Goal: Information Seeking & Learning: Understand process/instructions

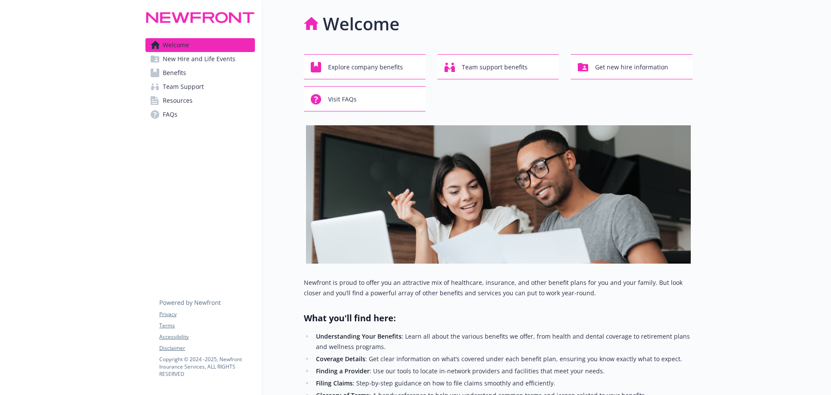
click at [197, 114] on link "FAQs" at bounding box center [201, 114] width 110 height 14
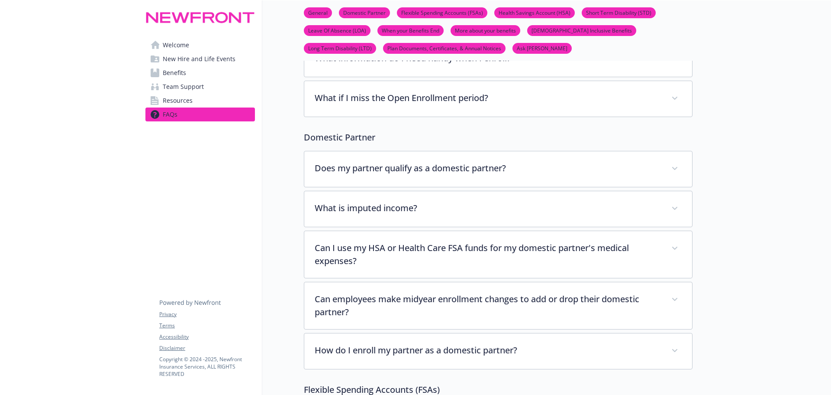
scroll to position [130, 0]
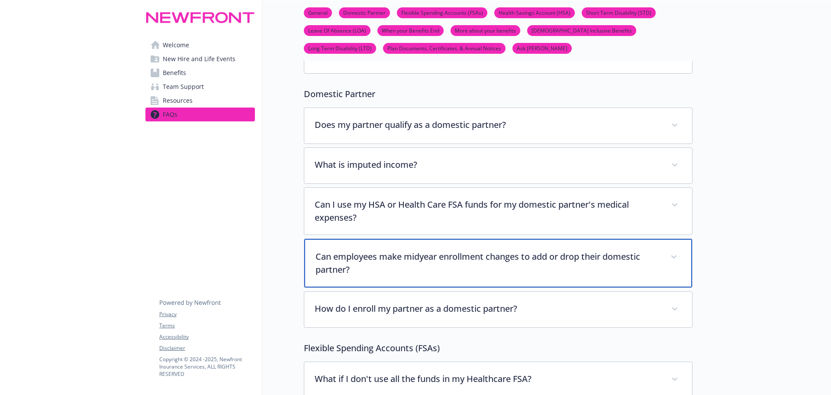
click at [328, 284] on div "Can employees make midyear enrollment changes to add or drop their domestic par…" at bounding box center [498, 263] width 388 height 49
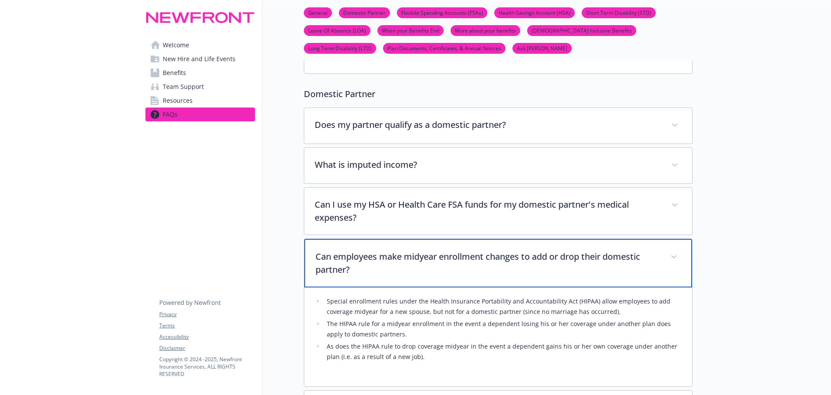
click at [344, 262] on p "Can employees make midyear enrollment changes to add or drop their domestic par…" at bounding box center [488, 263] width 345 height 26
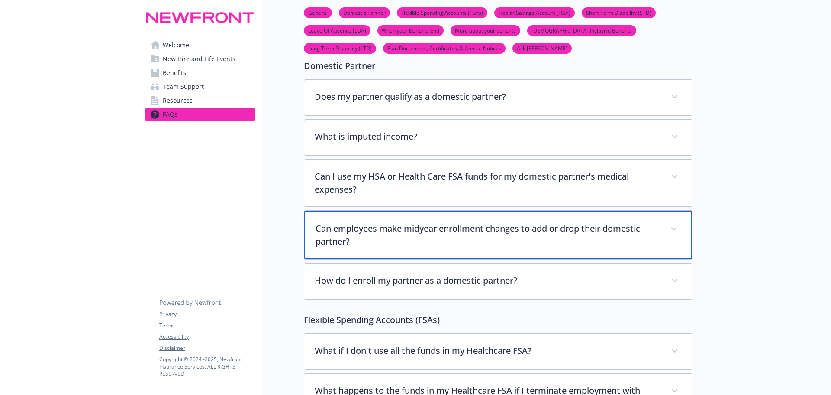
scroll to position [173, 0]
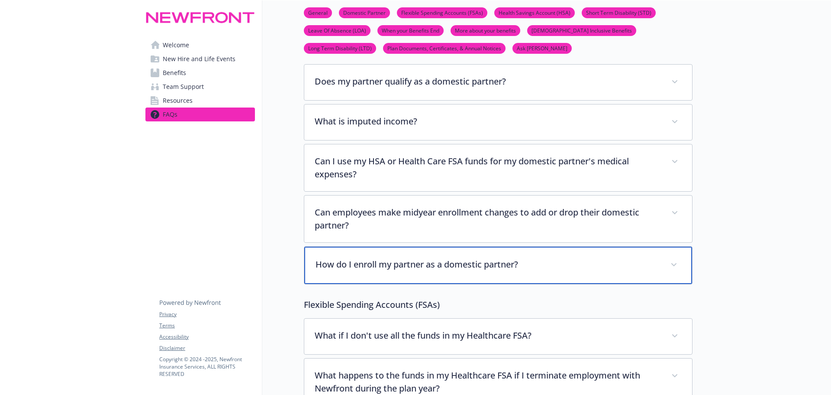
click at [322, 271] on p "How do I enroll my partner as a domestic partner?" at bounding box center [488, 264] width 345 height 13
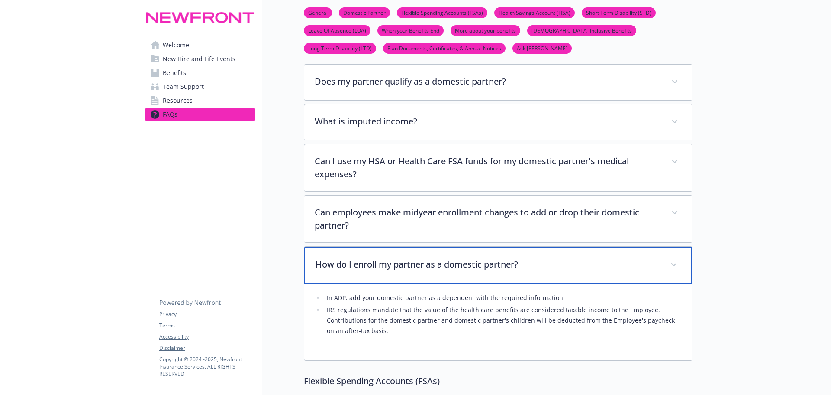
click at [322, 271] on p "How do I enroll my partner as a domestic partner?" at bounding box center [488, 264] width 345 height 13
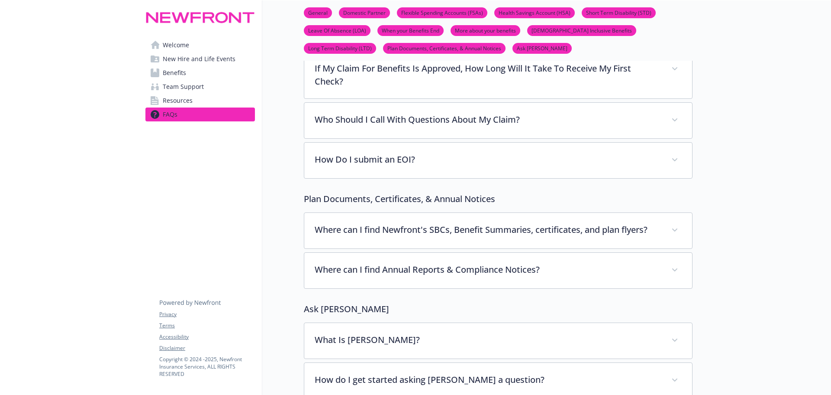
scroll to position [3205, 0]
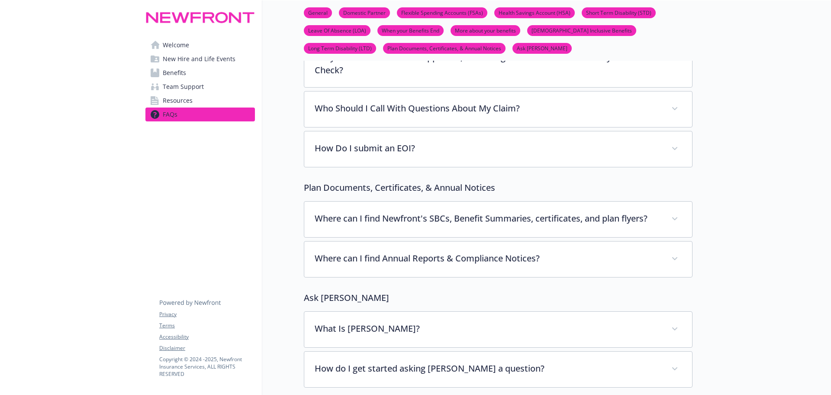
click at [189, 72] on link "Benefits" at bounding box center [201, 73] width 110 height 14
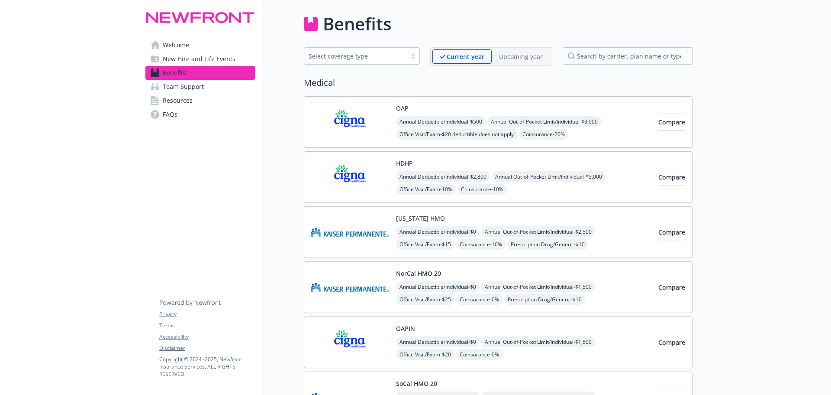
click at [181, 60] on span "New Hire and Life Events" at bounding box center [199, 59] width 73 height 14
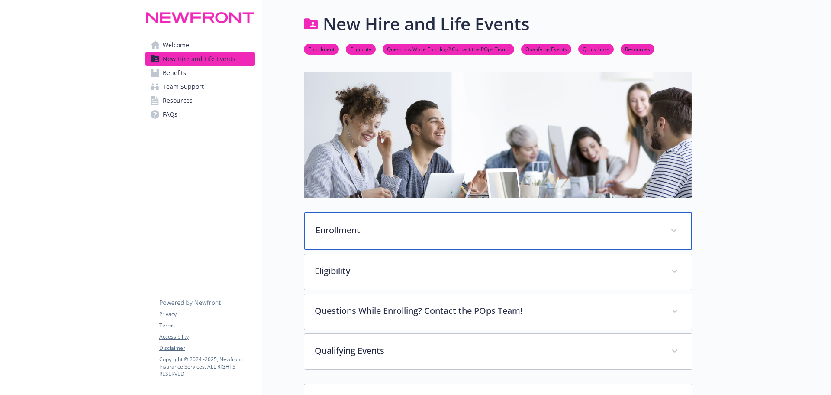
click at [406, 228] on p "Enrollment" at bounding box center [488, 229] width 345 height 13
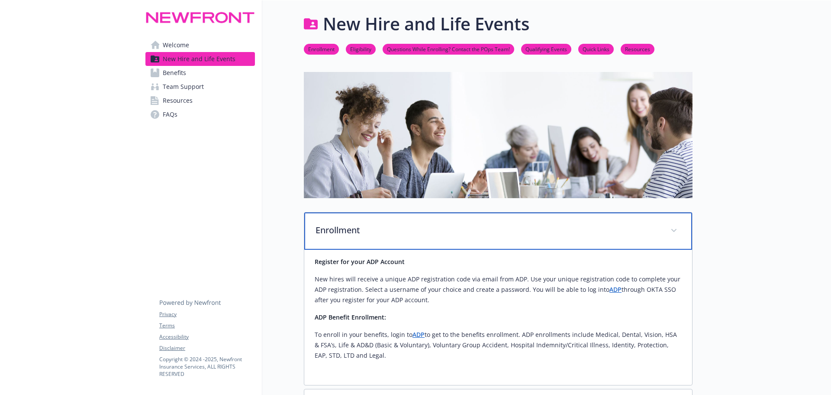
click at [406, 228] on p "Enrollment" at bounding box center [488, 229] width 345 height 13
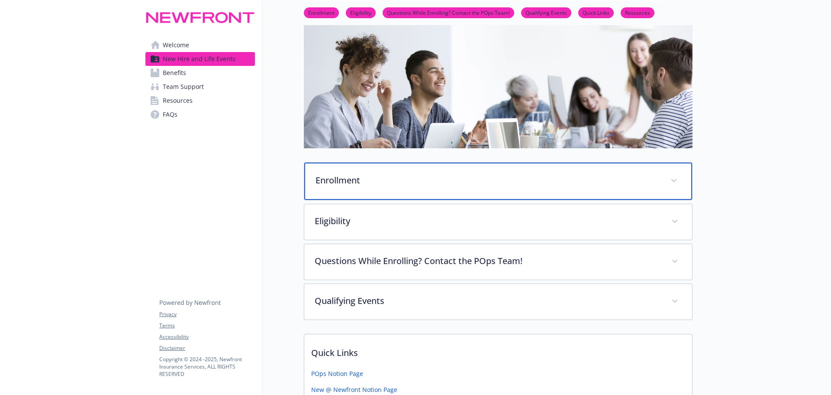
scroll to position [130, 0]
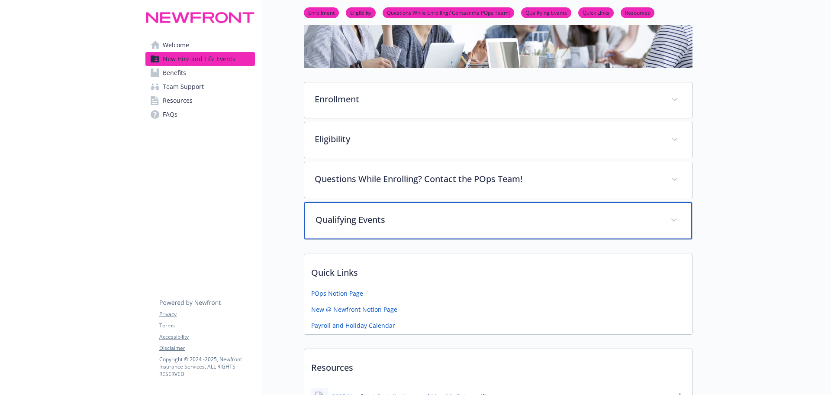
click at [362, 222] on p "Qualifying Events" at bounding box center [488, 219] width 345 height 13
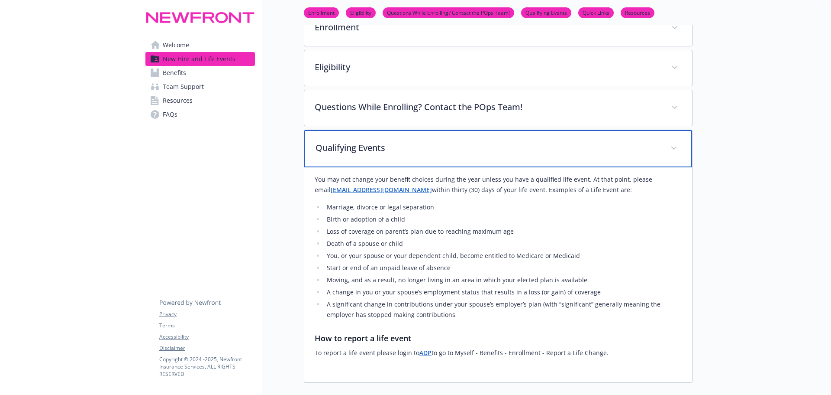
scroll to position [217, 0]
